Goal: Check status: Check status

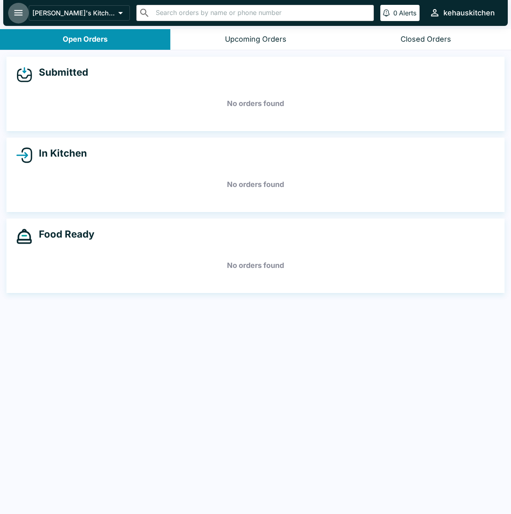
click at [19, 11] on icon "open drawer" at bounding box center [18, 12] width 11 height 11
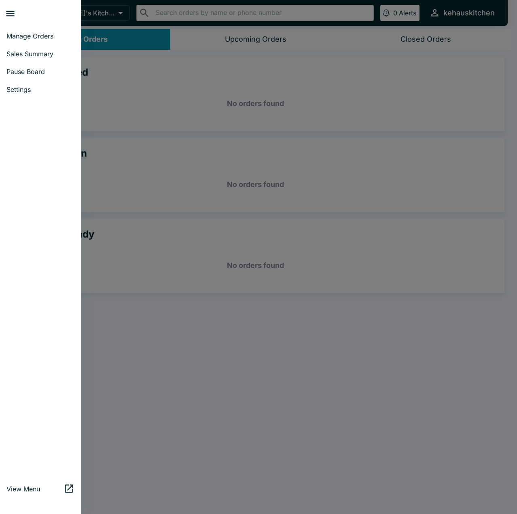
click at [49, 52] on span "Sales Summary" at bounding box center [40, 54] width 68 height 8
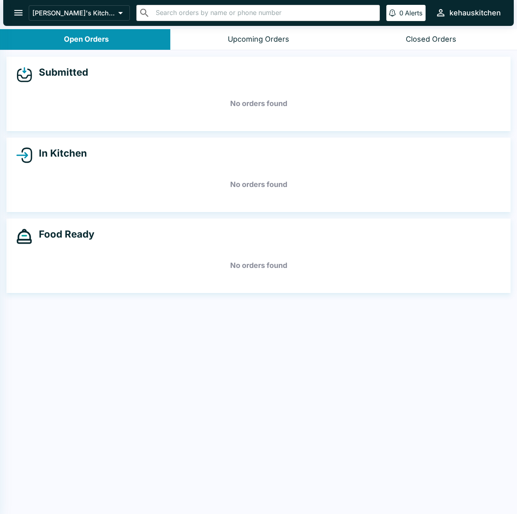
select select "03:00"
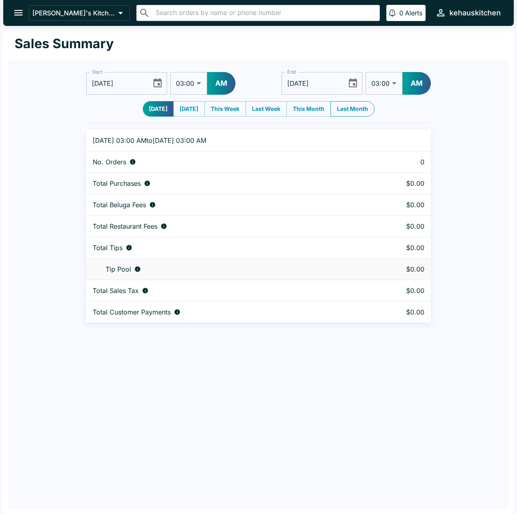
click at [360, 110] on button "Last Month" at bounding box center [352, 108] width 44 height 15
type input "[DATE]"
click at [350, 83] on icon "Choose date, selected date is Sep 1, 2025" at bounding box center [352, 83] width 11 height 11
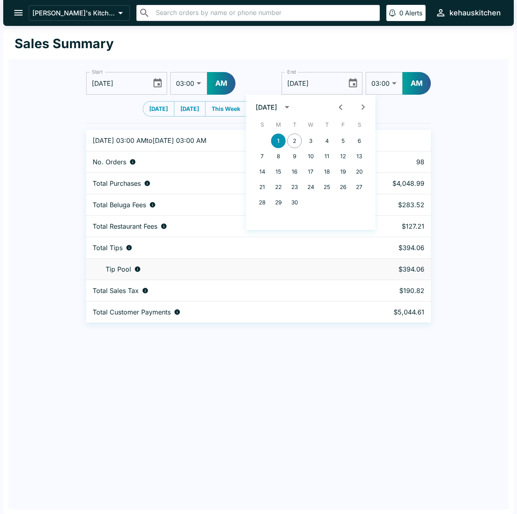
click at [340, 106] on icon "Previous month" at bounding box center [340, 107] width 11 height 11
click at [297, 140] on button "1" at bounding box center [294, 140] width 15 height 15
type input "[DATE]"
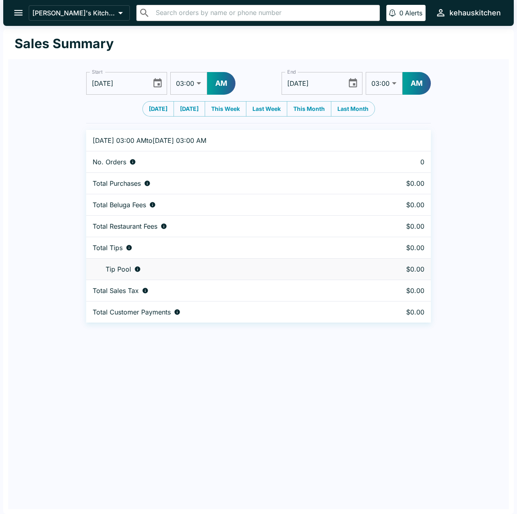
click at [159, 80] on icon "Choose date, selected date is Aug 1, 2025" at bounding box center [157, 82] width 8 height 9
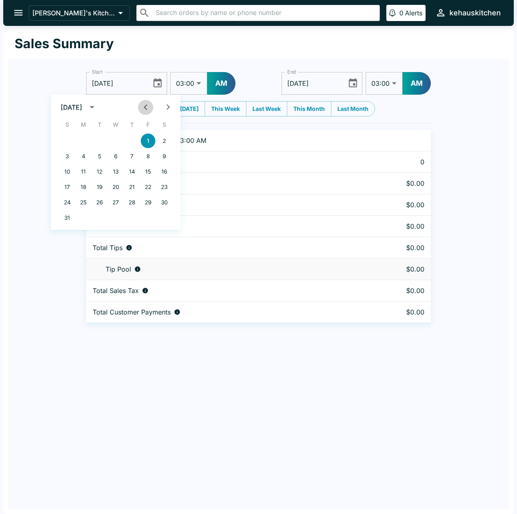
click at [143, 104] on icon "Previous month" at bounding box center [145, 107] width 11 height 11
click at [99, 141] on button "1" at bounding box center [99, 140] width 15 height 15
type input "[DATE]"
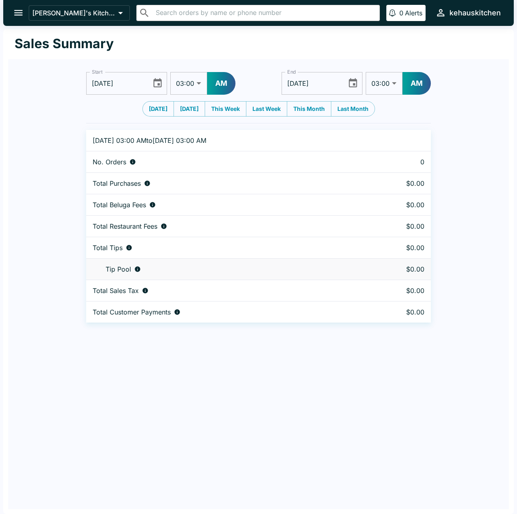
click at [354, 86] on icon "Choose date, selected date is Jul 1, 2025" at bounding box center [352, 83] width 11 height 11
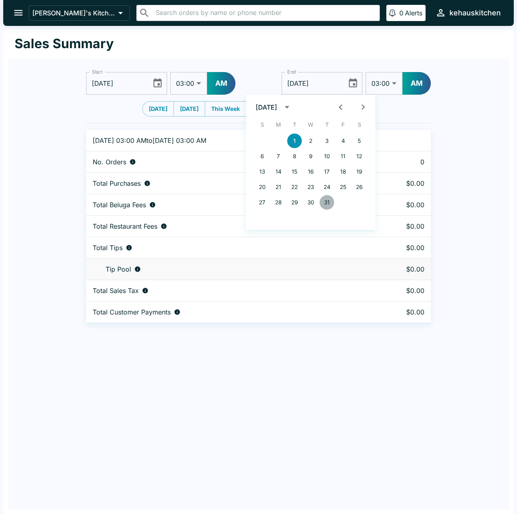
click at [328, 202] on button "31" at bounding box center [327, 202] width 15 height 15
type input "[DATE]"
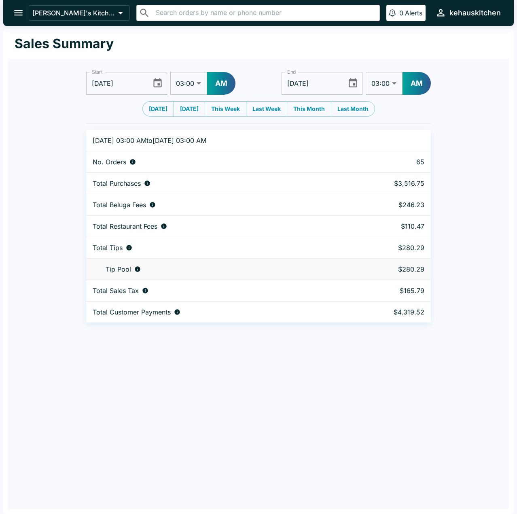
click at [469, 130] on div "Start [DATE] Start 01:00 01:30 02:00 02:30 03:00 03:30 04:00 04:30 05:00 05:30 …" at bounding box center [258, 190] width 501 height 263
click at [159, 83] on icon "Choose date, selected date is Jul 1, 2025" at bounding box center [157, 83] width 11 height 11
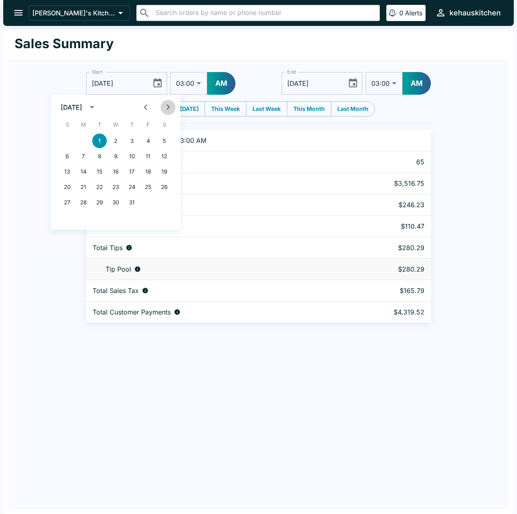
click at [169, 108] on icon "Next month" at bounding box center [167, 107] width 3 height 6
click at [148, 140] on button "1" at bounding box center [148, 140] width 15 height 15
type input "[DATE]"
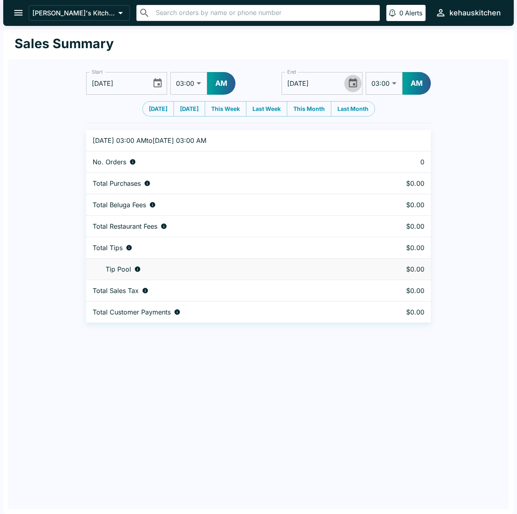
click at [354, 83] on icon "Choose date, selected date is Jul 31, 2025" at bounding box center [352, 83] width 11 height 11
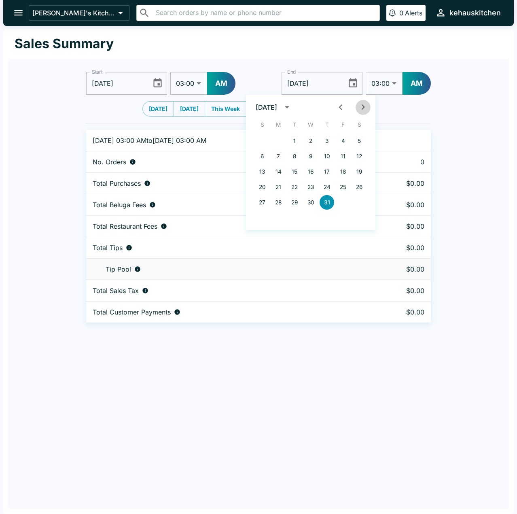
click at [366, 108] on icon "Next month" at bounding box center [363, 107] width 11 height 11
click at [264, 218] on button "31" at bounding box center [262, 217] width 15 height 15
type input "[DATE]"
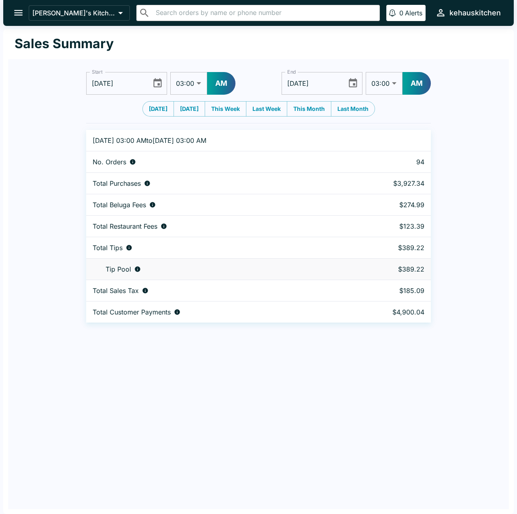
click at [39, 108] on div "Start [DATE] Start 01:00 01:30 02:00 02:30 03:00 03:30 04:00 04:30 05:00 05:30 …" at bounding box center [258, 190] width 501 height 263
